Goal: Task Accomplishment & Management: Manage account settings

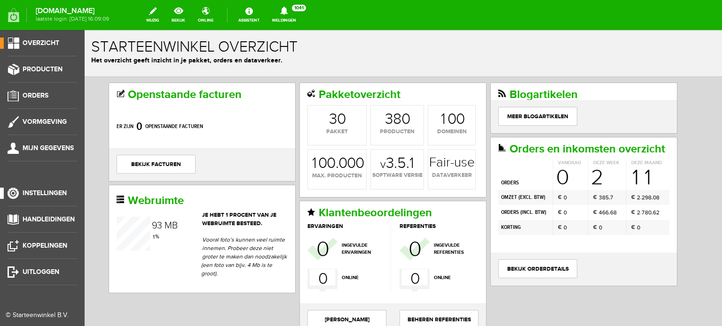
click at [47, 193] on span "Instellingen" at bounding box center [45, 193] width 44 height 8
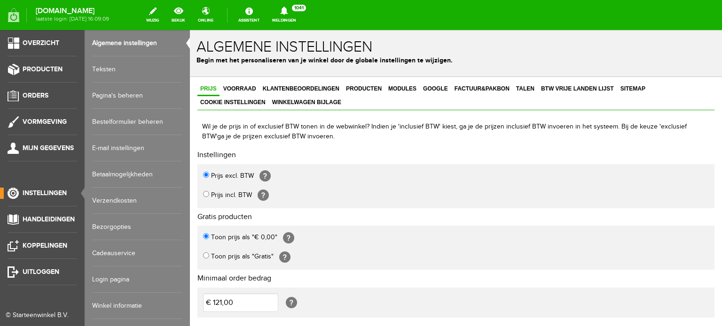
click at [114, 279] on link "Login pagina" at bounding box center [137, 280] width 90 height 26
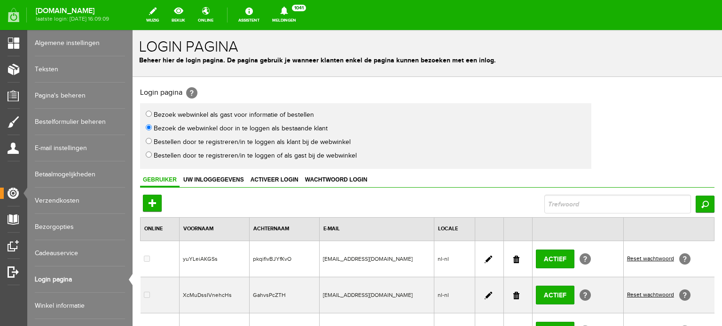
click at [513, 258] on link at bounding box center [516, 260] width 6 height 8
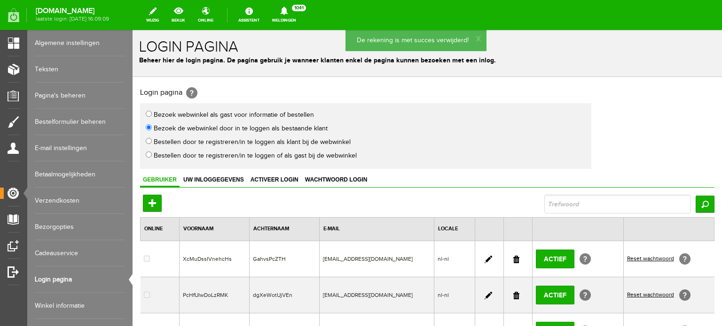
click at [513, 256] on link at bounding box center [516, 260] width 6 height 8
click at [513, 257] on link at bounding box center [516, 260] width 6 height 8
click at [513, 256] on link at bounding box center [516, 260] width 6 height 8
